Goal: Obtain resource: Download file/media

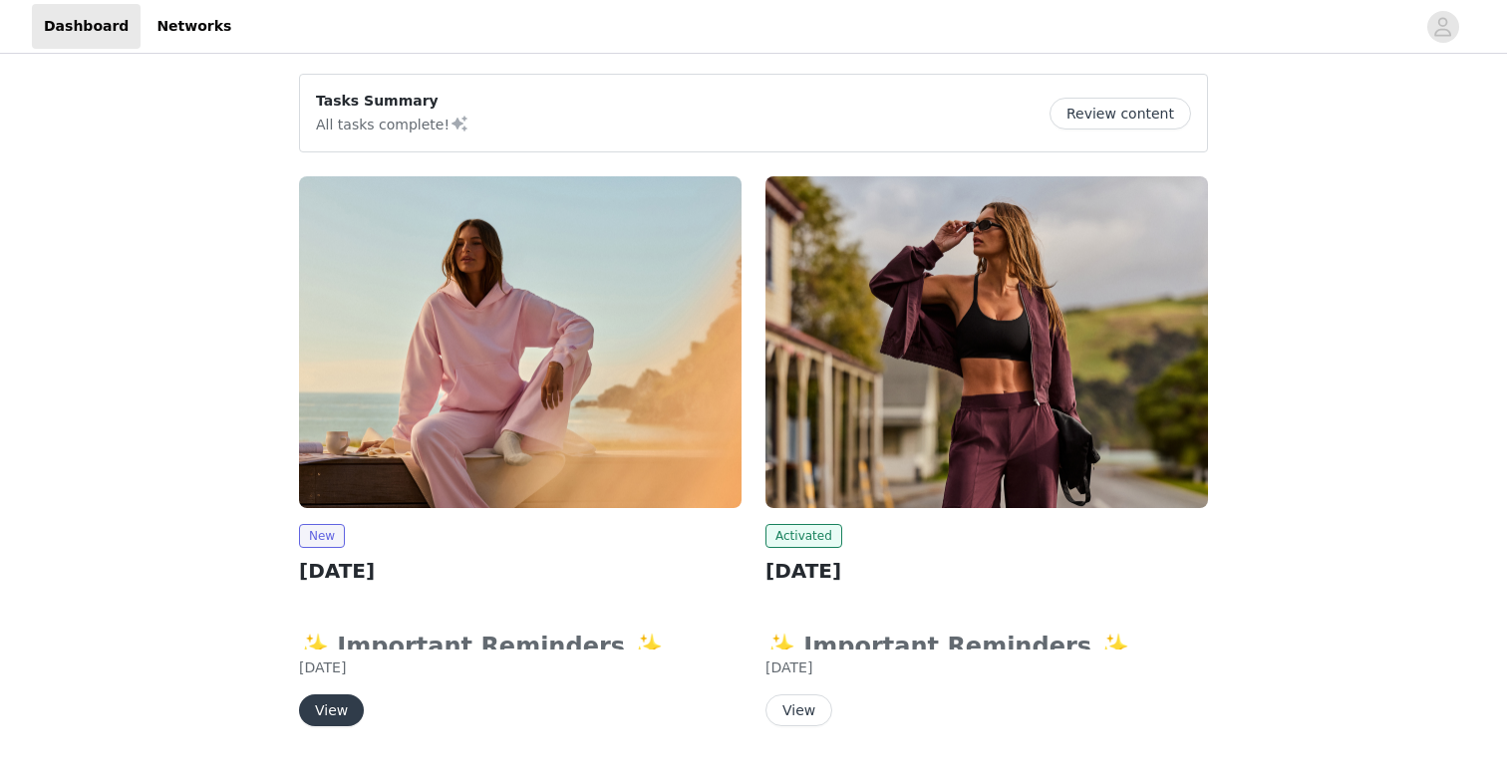
click at [317, 713] on button "View" at bounding box center [331, 711] width 65 height 32
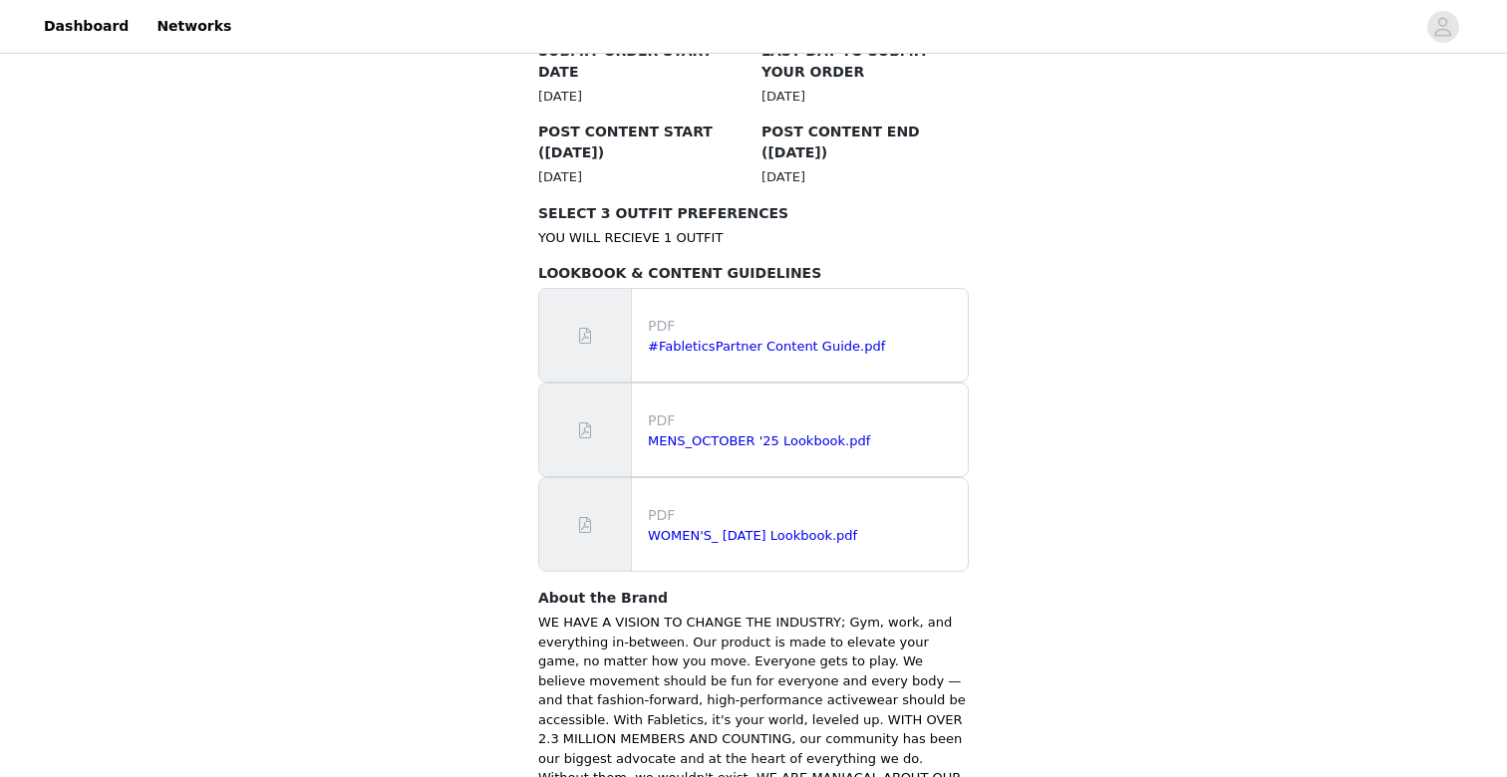
scroll to position [1088, 0]
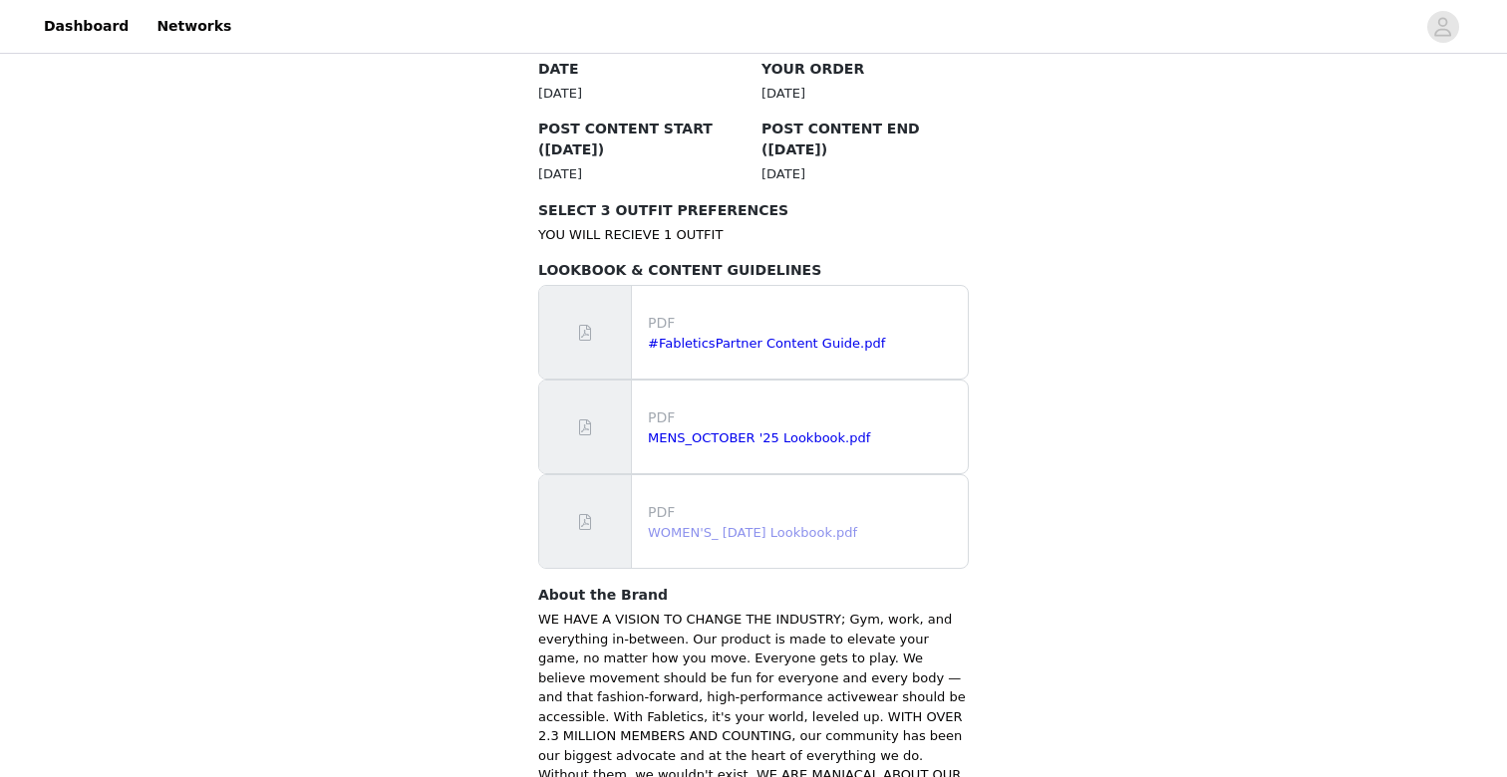
click at [751, 525] on link "WOMEN'S_ [DATE] Lookbook.pdf" at bounding box center [752, 532] width 209 height 15
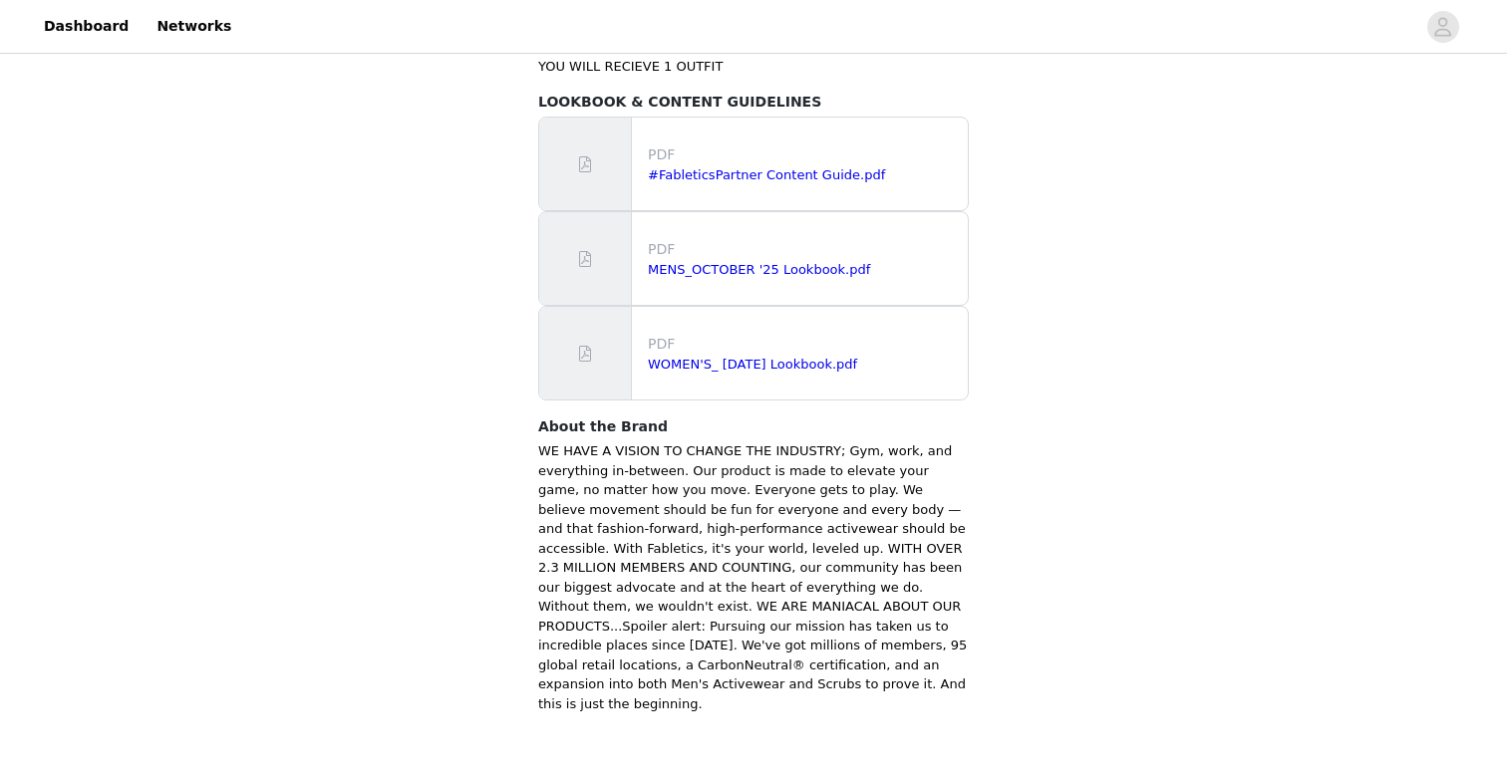
scroll to position [1256, 0]
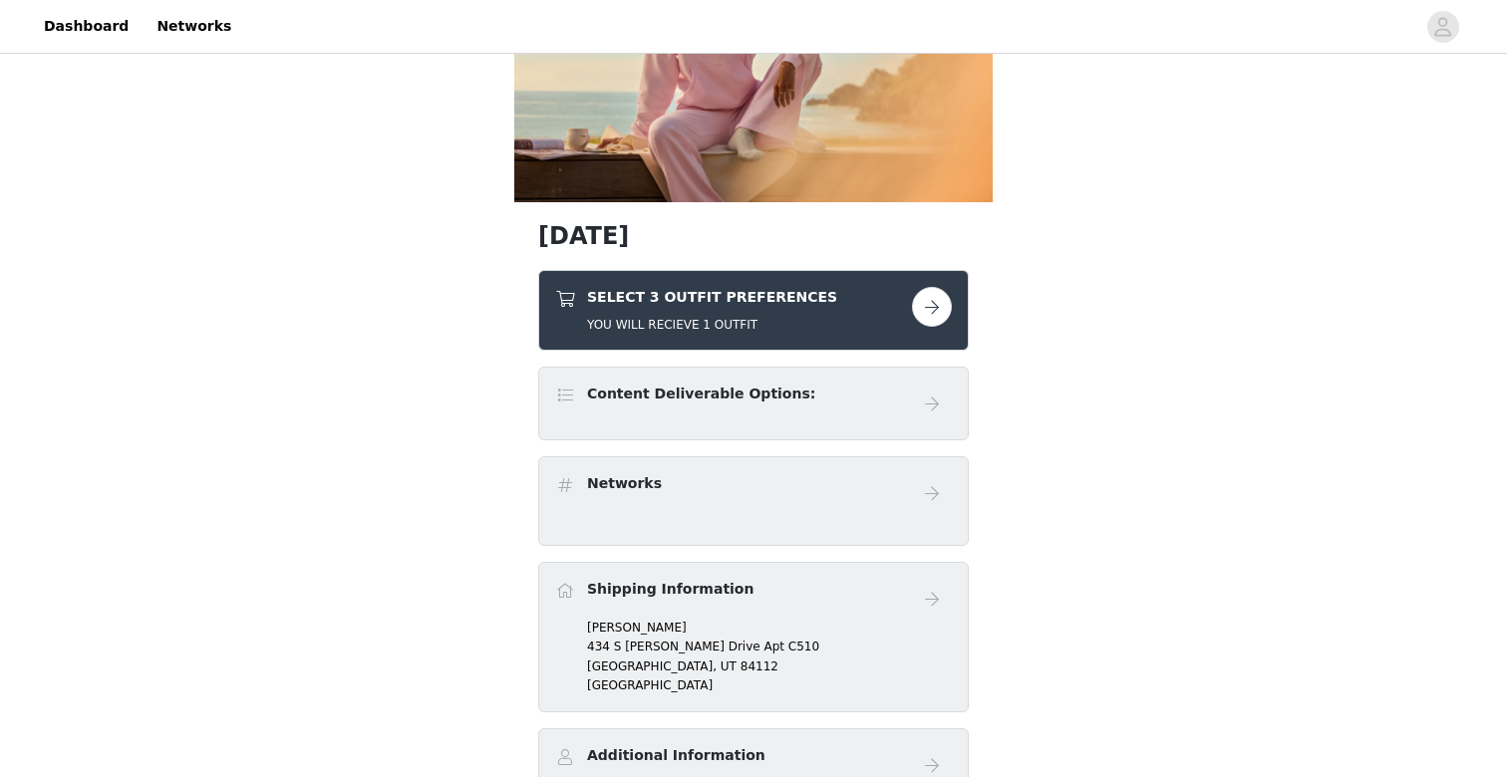
scroll to position [180, 0]
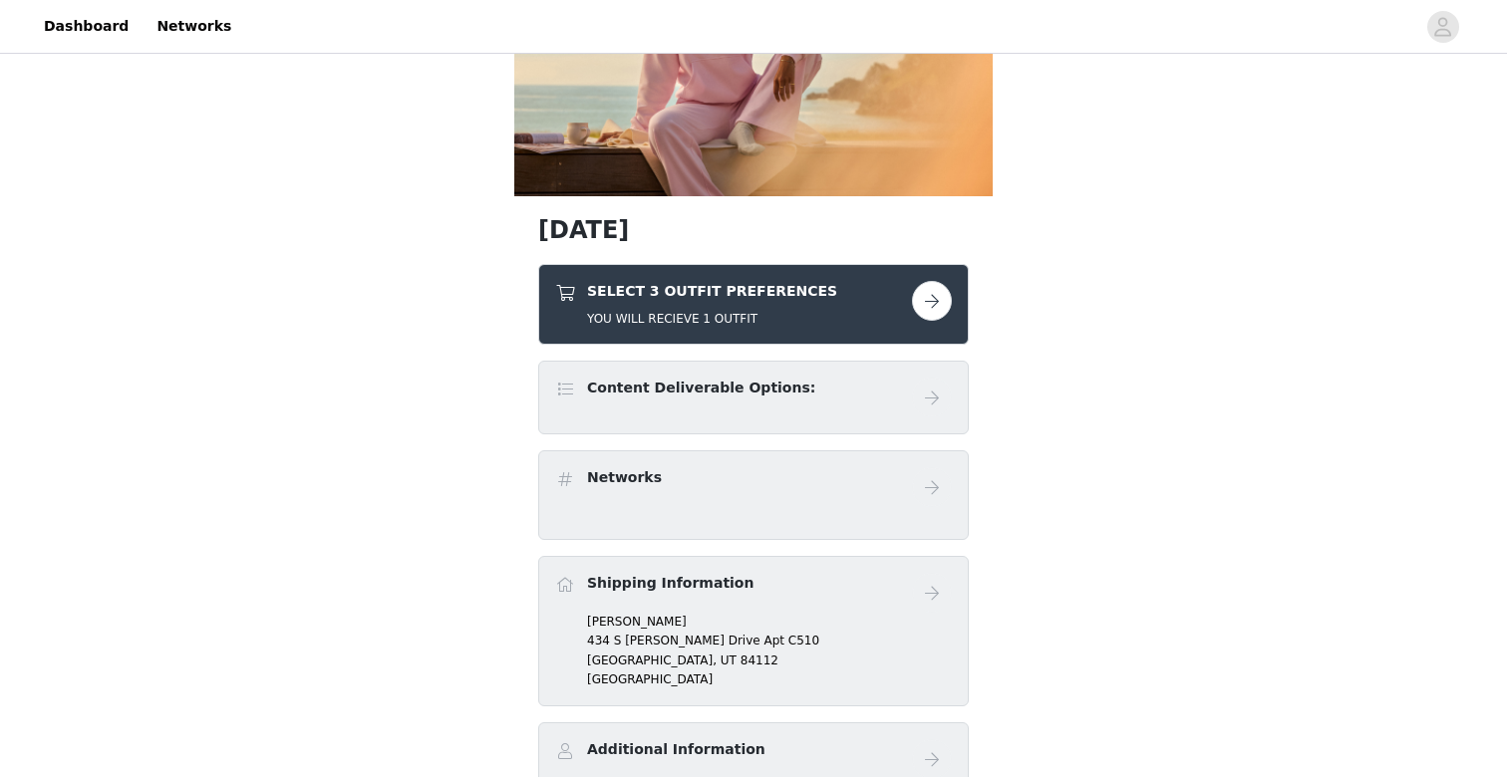
click at [936, 297] on button "button" at bounding box center [932, 301] width 40 height 40
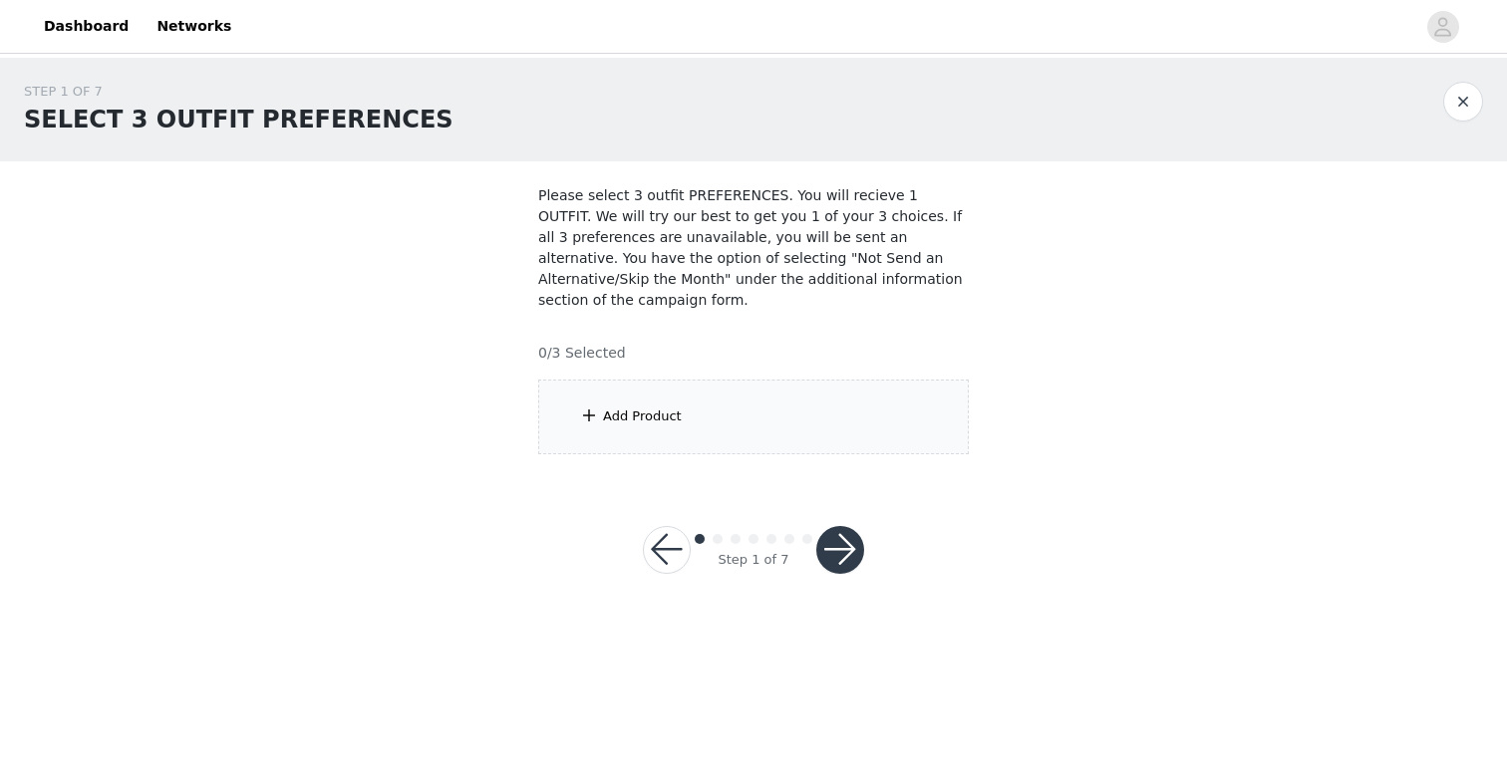
click at [715, 432] on div "Add Product" at bounding box center [753, 417] width 430 height 75
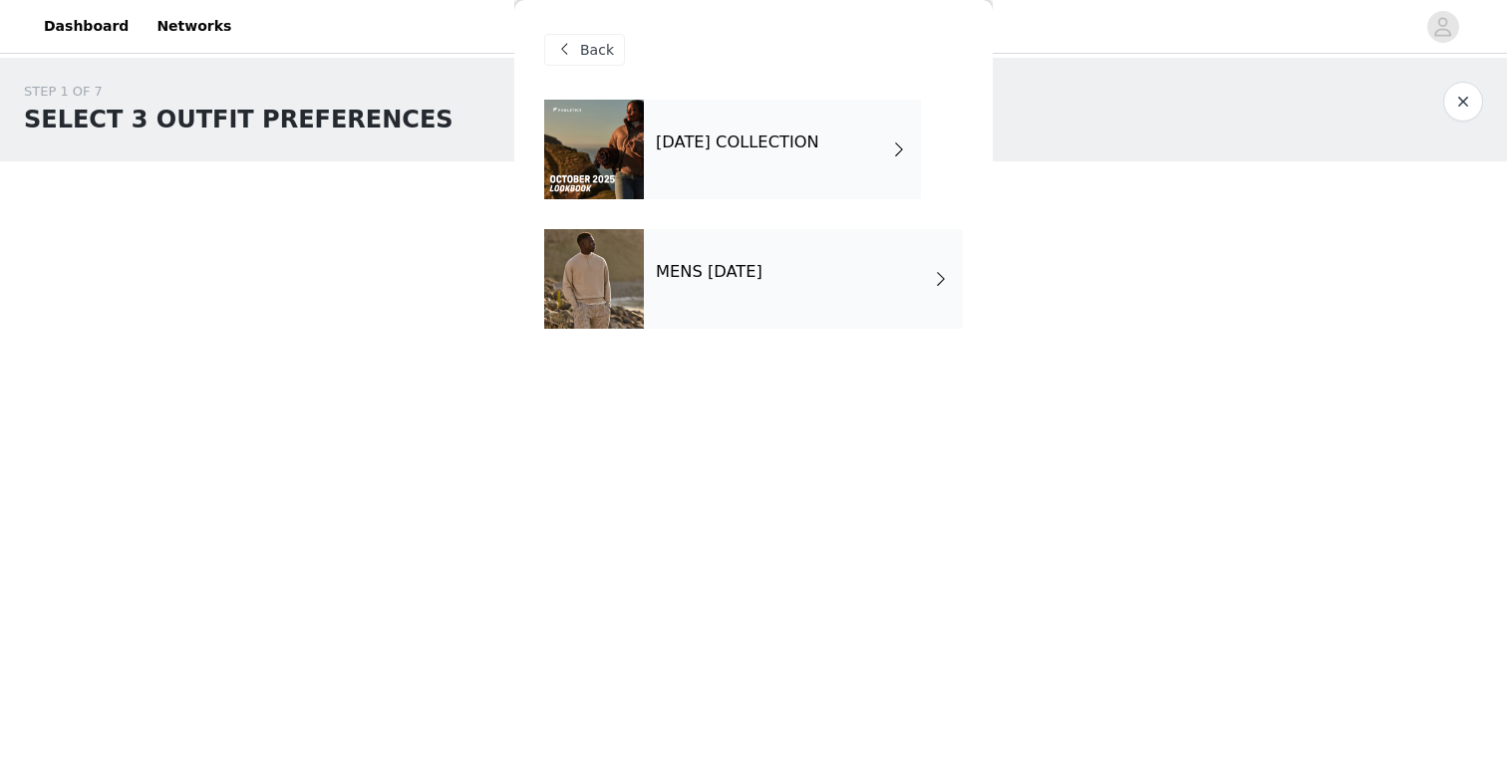
click at [800, 160] on div "[DATE] COLLECTION" at bounding box center [782, 150] width 277 height 100
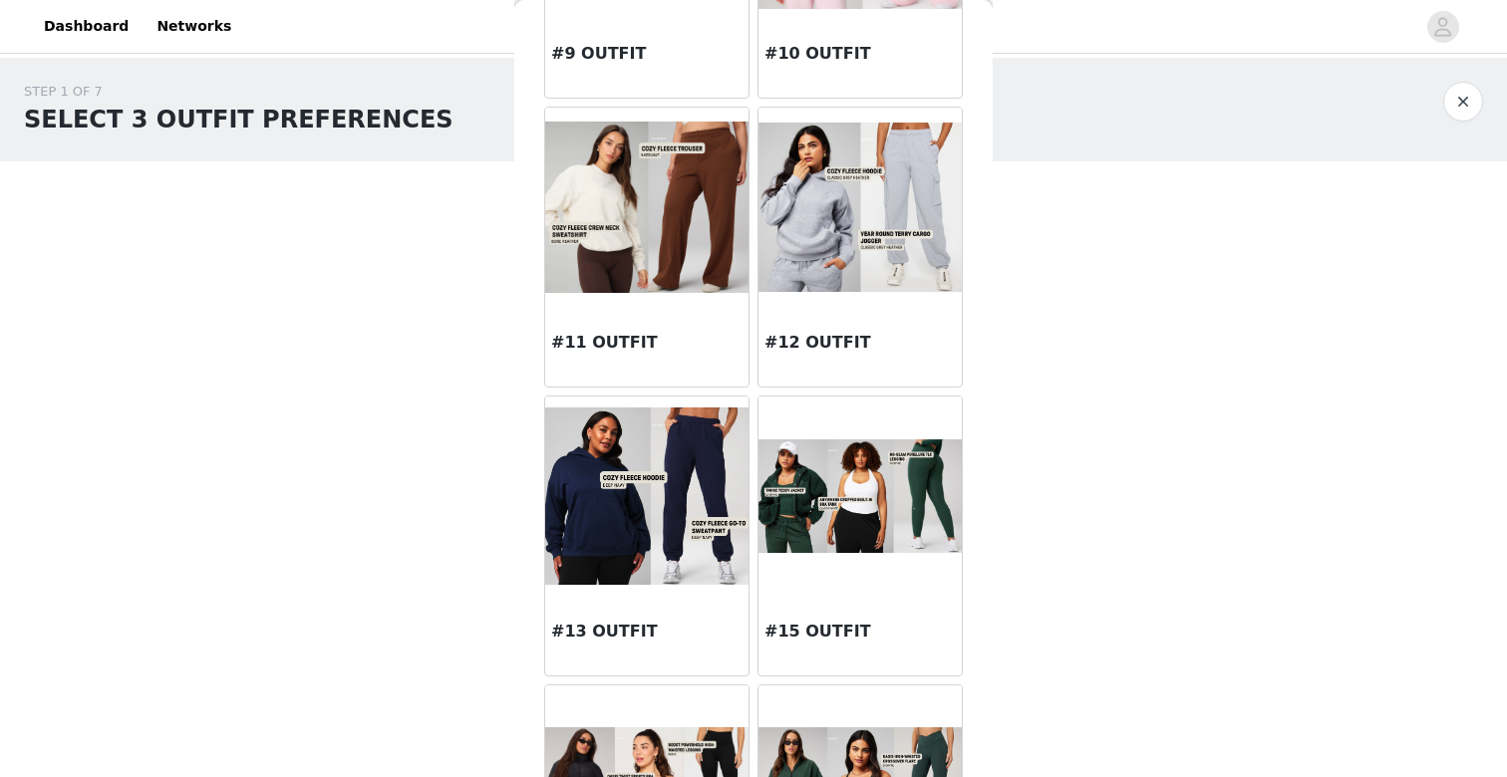
scroll to position [2035, 0]
